Goal: Task Accomplishment & Management: Complete application form

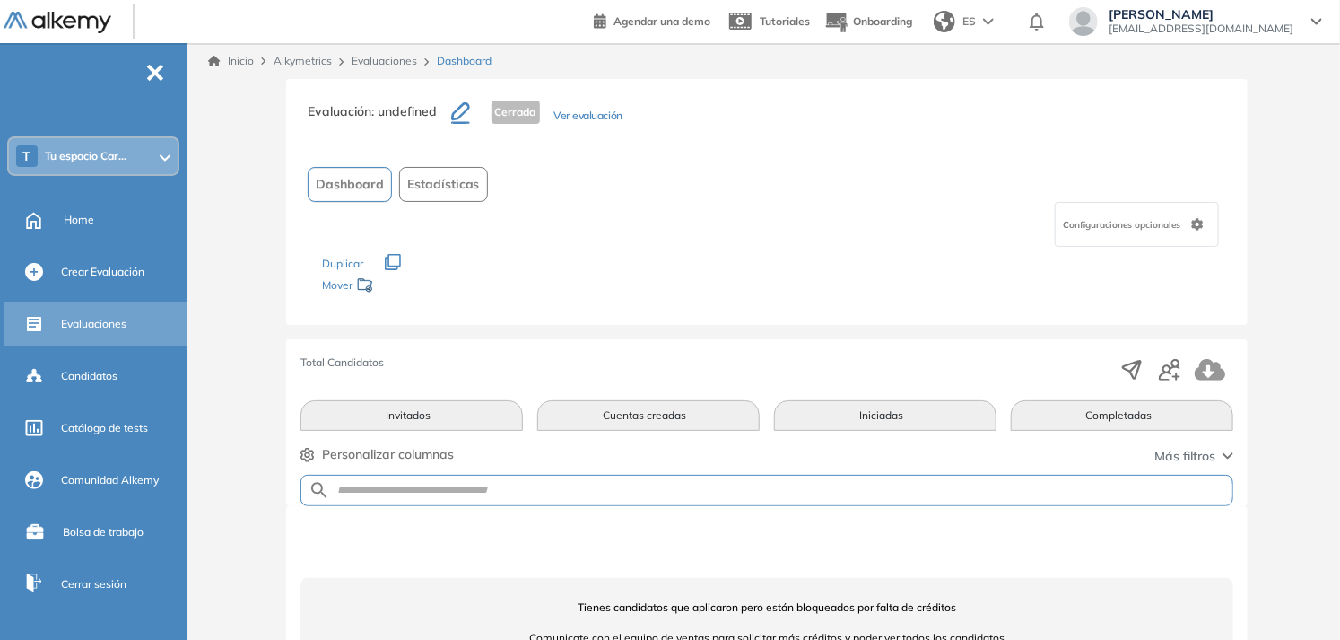
click at [91, 319] on span "Evaluaciones" at bounding box center [93, 324] width 65 height 16
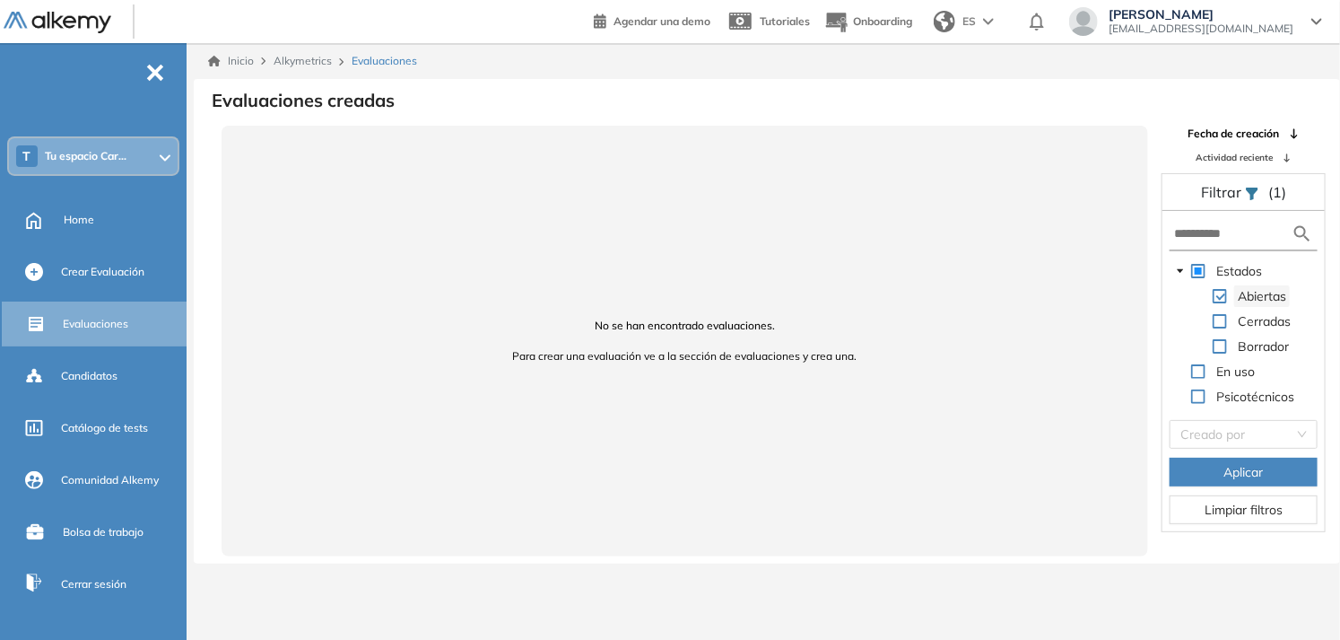
click at [1259, 296] on span "Abiertas" at bounding box center [1262, 296] width 48 height 16
click at [1222, 291] on span at bounding box center [1220, 296] width 14 height 14
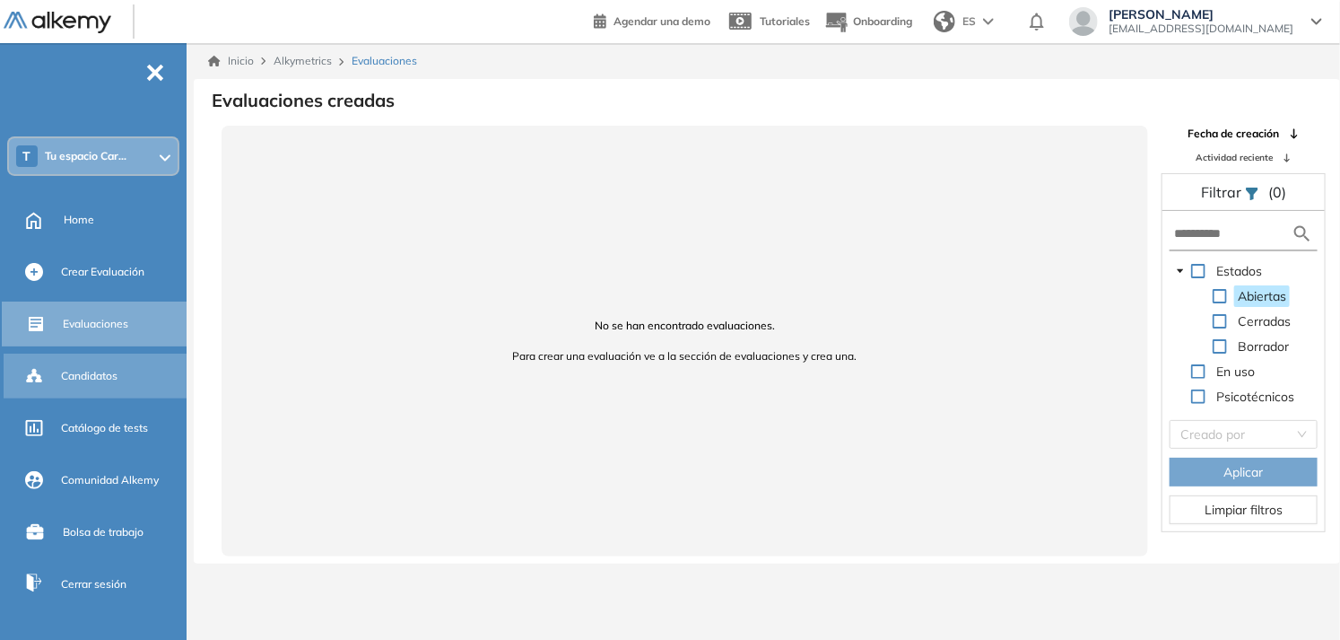
click at [88, 372] on span "Candidatos" at bounding box center [89, 376] width 57 height 16
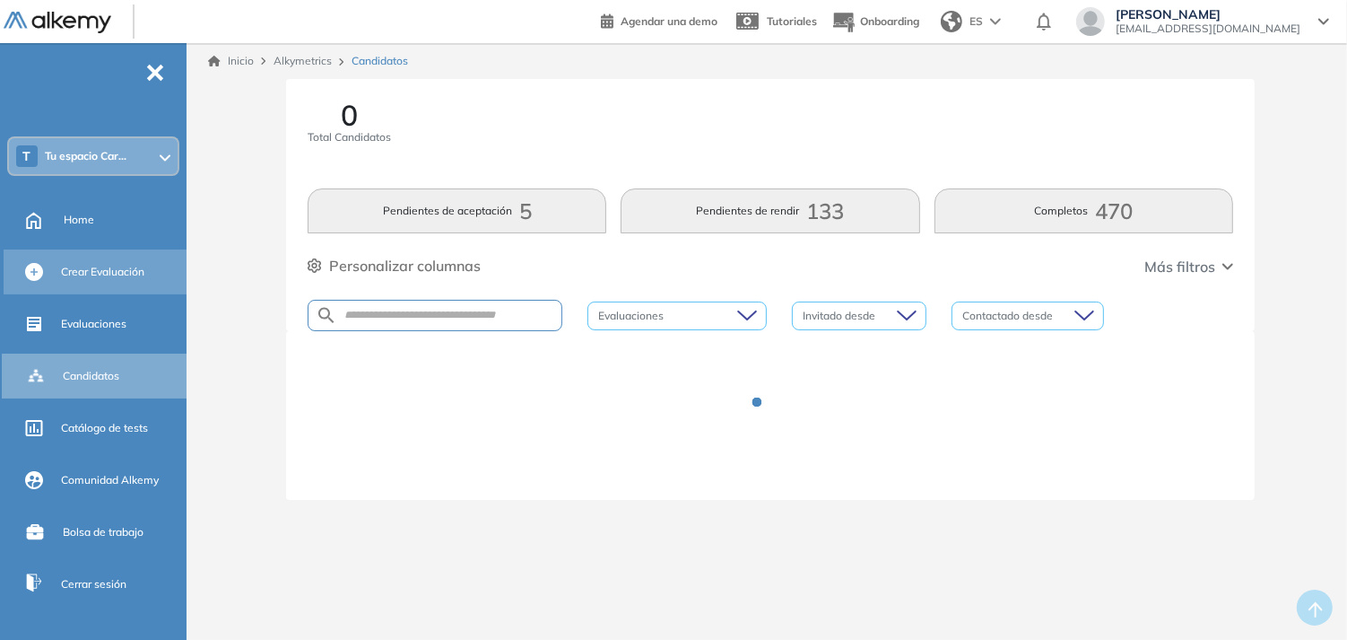
click at [100, 269] on span "Crear Evaluación" at bounding box center [102, 272] width 83 height 16
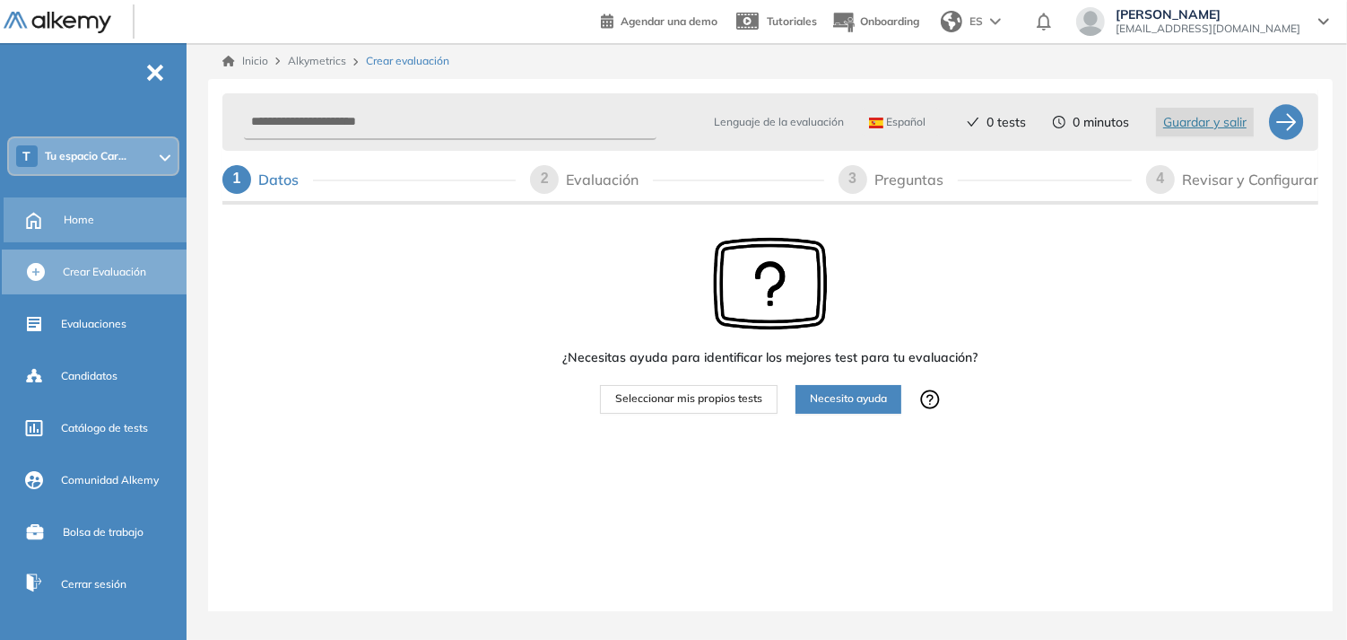
click at [110, 229] on div "Home" at bounding box center [123, 220] width 119 height 30
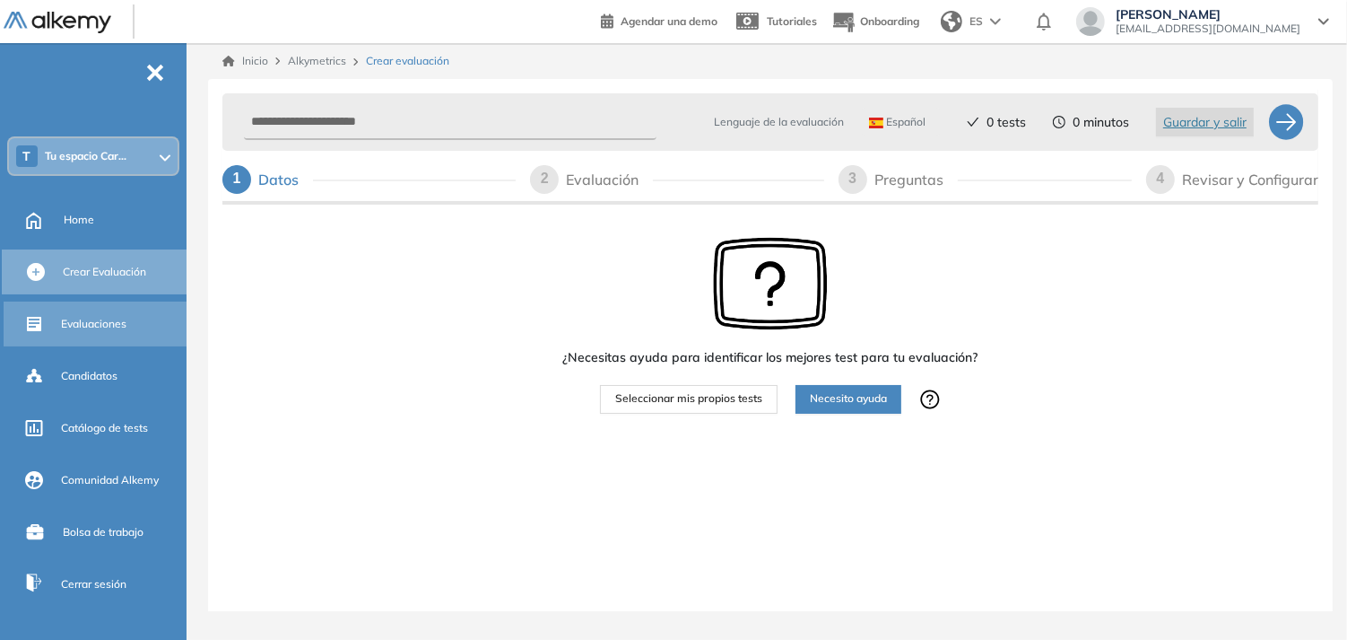
click at [110, 327] on span "Evaluaciones" at bounding box center [93, 324] width 65 height 16
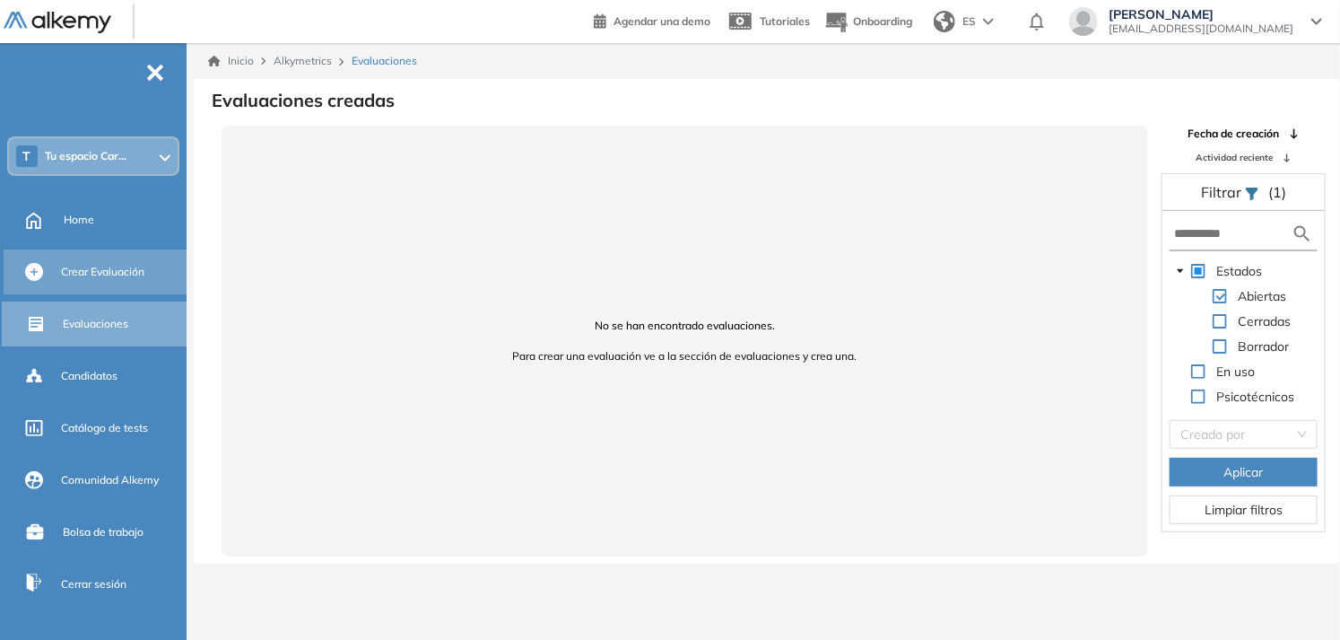
click at [112, 265] on span "Crear Evaluación" at bounding box center [102, 272] width 83 height 16
